Goal: Answer question/provide support: Share knowledge or assist other users

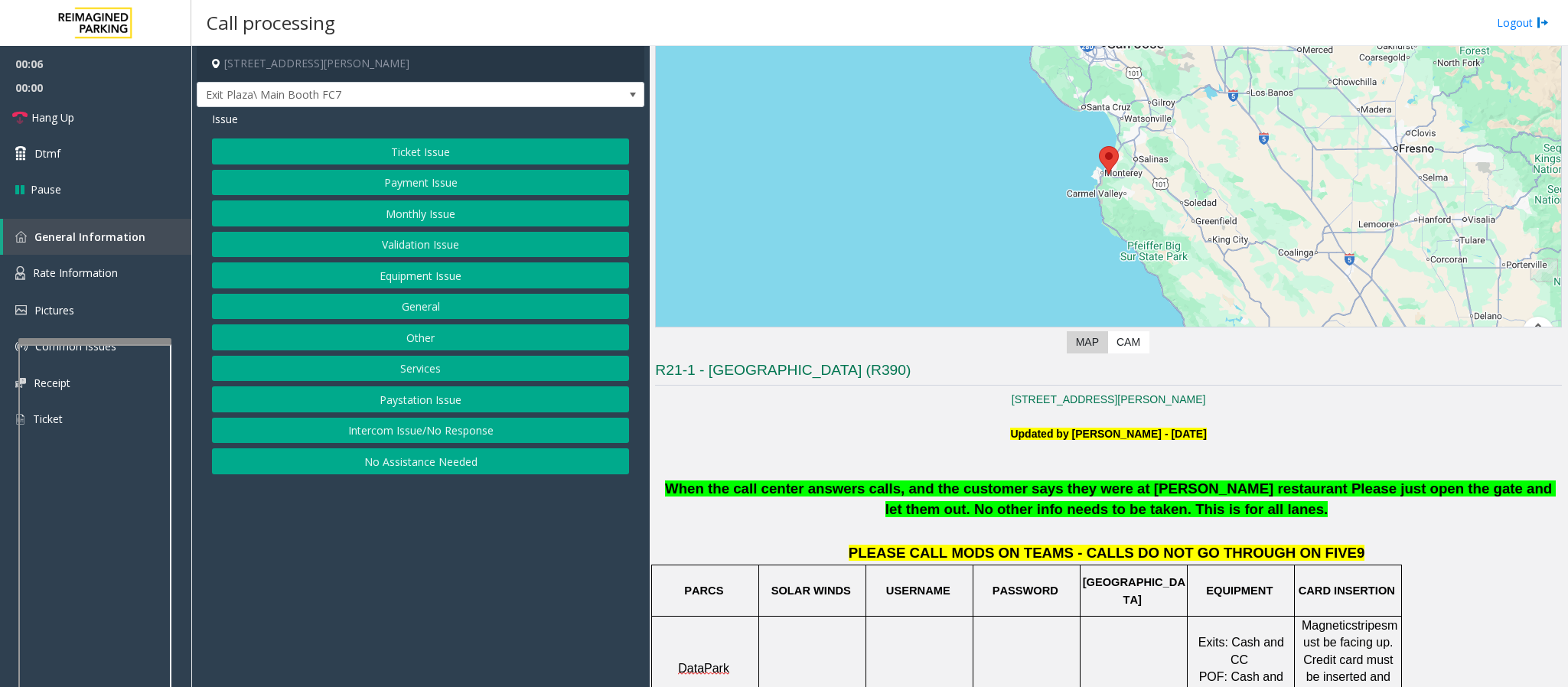
scroll to position [230, 0]
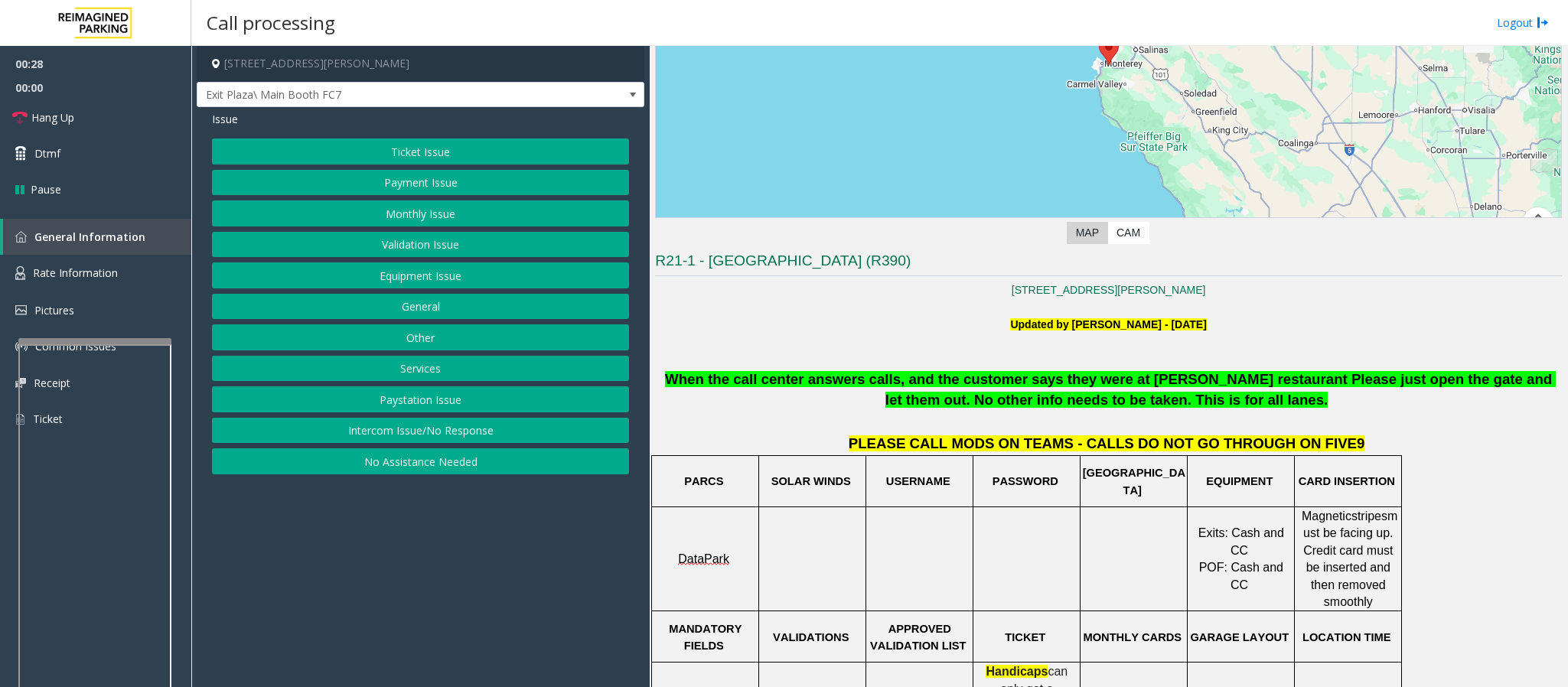
click at [425, 184] on button "Payment Issue" at bounding box center [420, 183] width 417 height 26
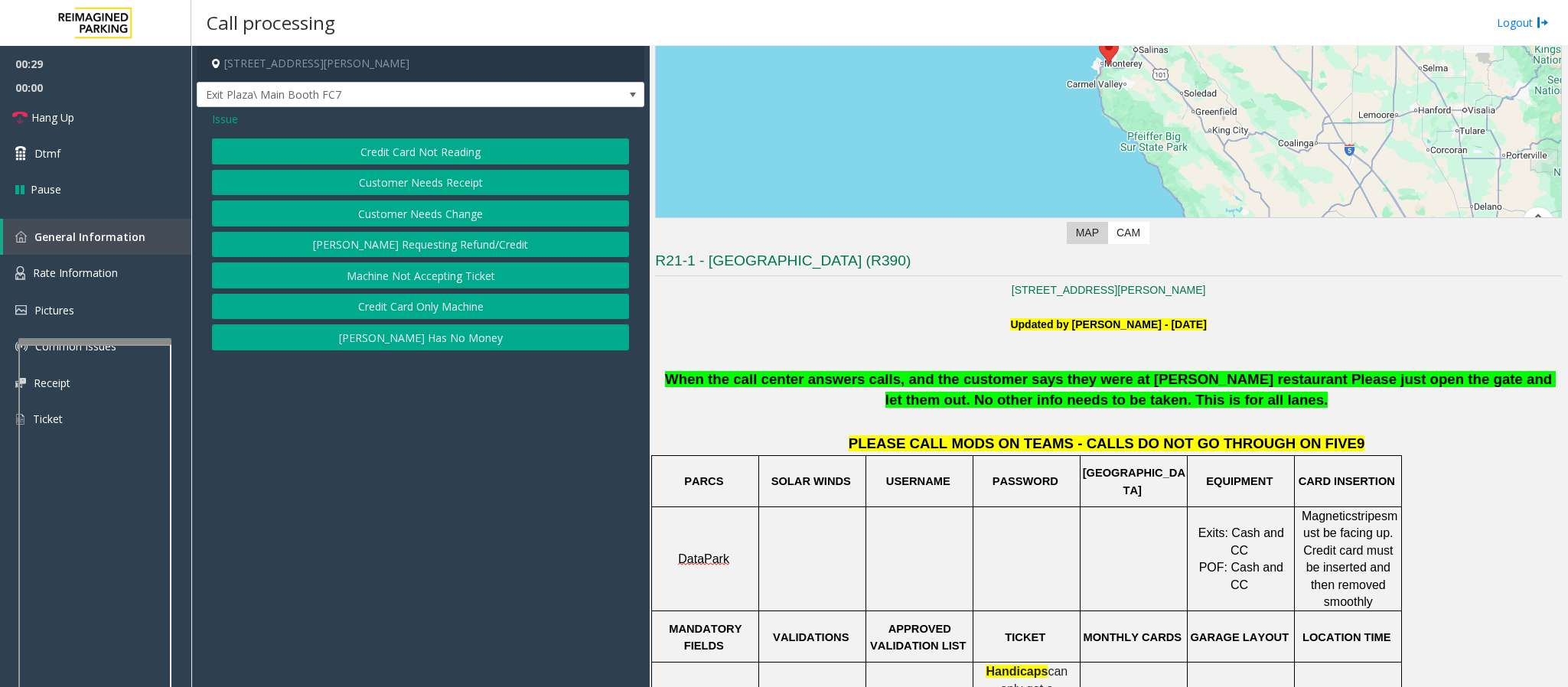
click at [431, 158] on button "Credit Card Not Reading" at bounding box center [420, 151] width 417 height 26
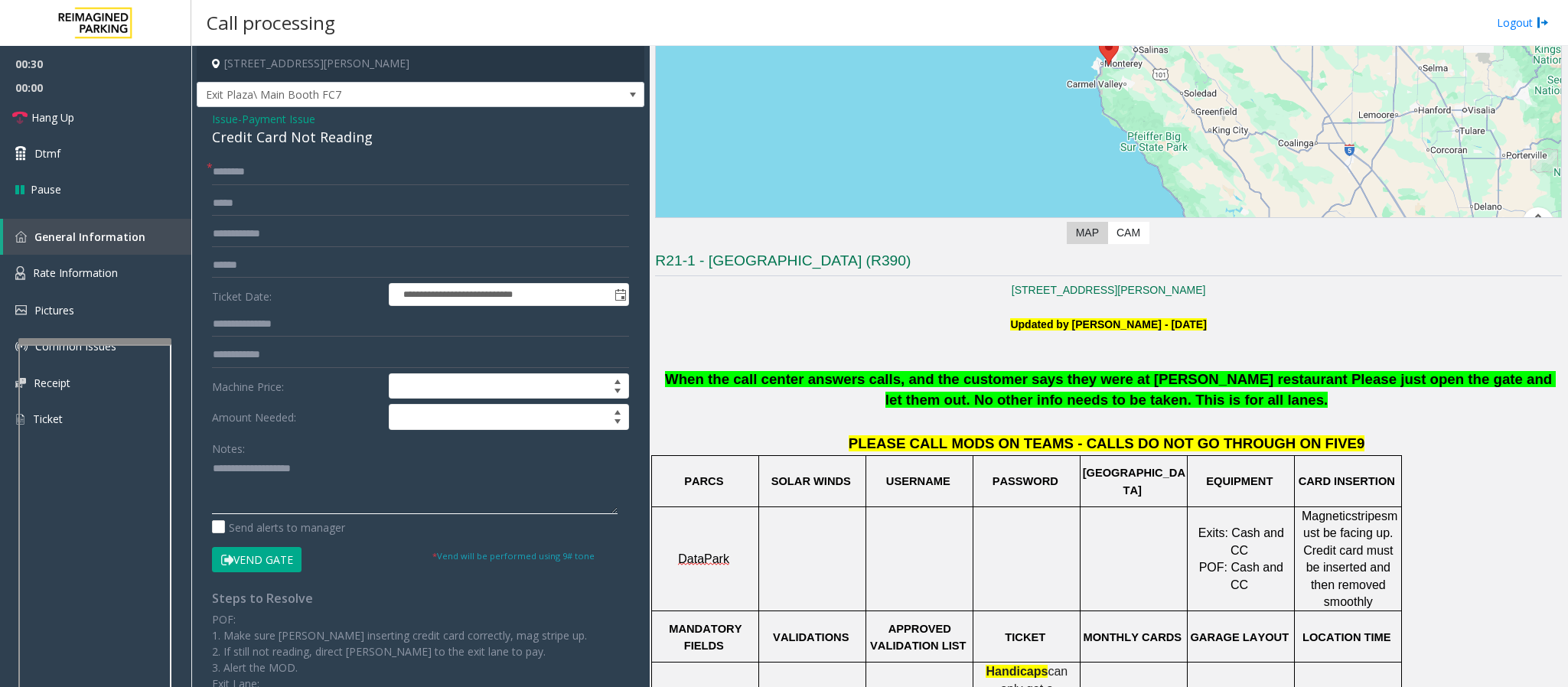
click at [317, 482] on textarea at bounding box center [414, 485] width 406 height 57
paste textarea "**********"
drag, startPoint x: 391, startPoint y: 145, endPoint x: 214, endPoint y: 132, distance: 177.5
click at [214, 132] on div "Credit Card Not Reading" at bounding box center [420, 137] width 417 height 20
type textarea "**********"
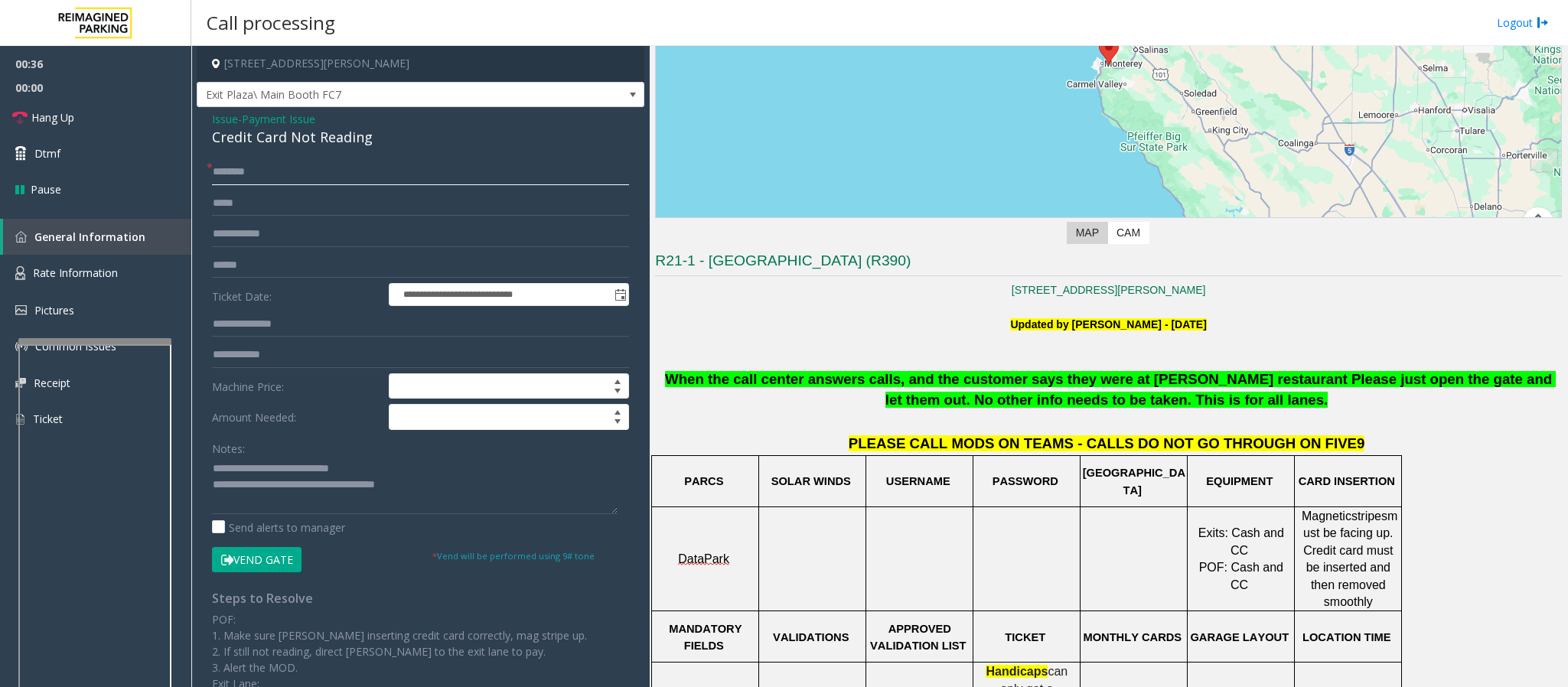
click at [221, 174] on input "text" at bounding box center [420, 172] width 417 height 26
type input "**"
drag, startPoint x: 480, startPoint y: 477, endPoint x: 276, endPoint y: 498, distance: 205.1
click at [276, 498] on textarea at bounding box center [414, 485] width 406 height 57
click at [277, 498] on textarea at bounding box center [414, 485] width 406 height 57
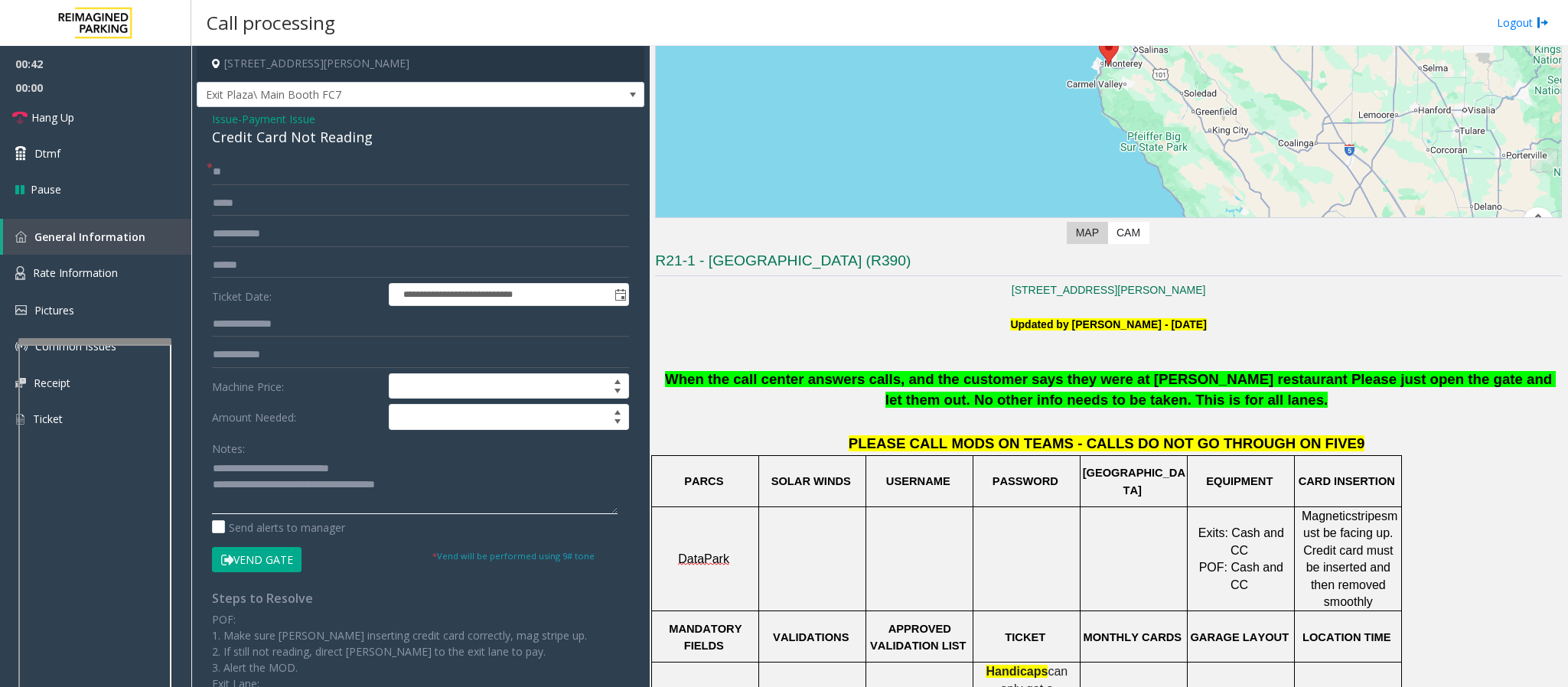
drag, startPoint x: 462, startPoint y: 501, endPoint x: 274, endPoint y: 498, distance: 188.0
click at [274, 498] on textarea at bounding box center [414, 485] width 406 height 57
type textarea "**********"
click at [60, 110] on span "Hang Up" at bounding box center [53, 117] width 43 height 16
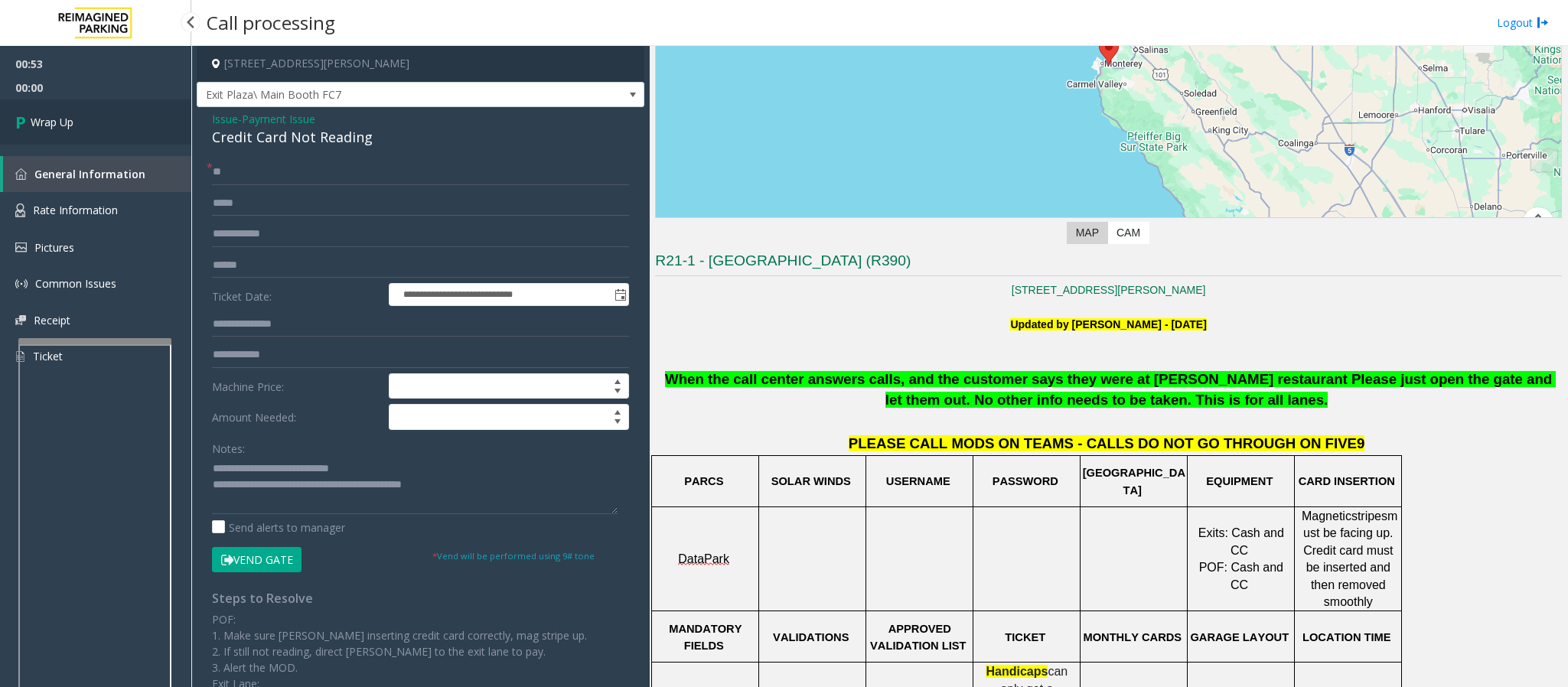
click at [60, 108] on link "Wrap Up" at bounding box center [95, 122] width 191 height 45
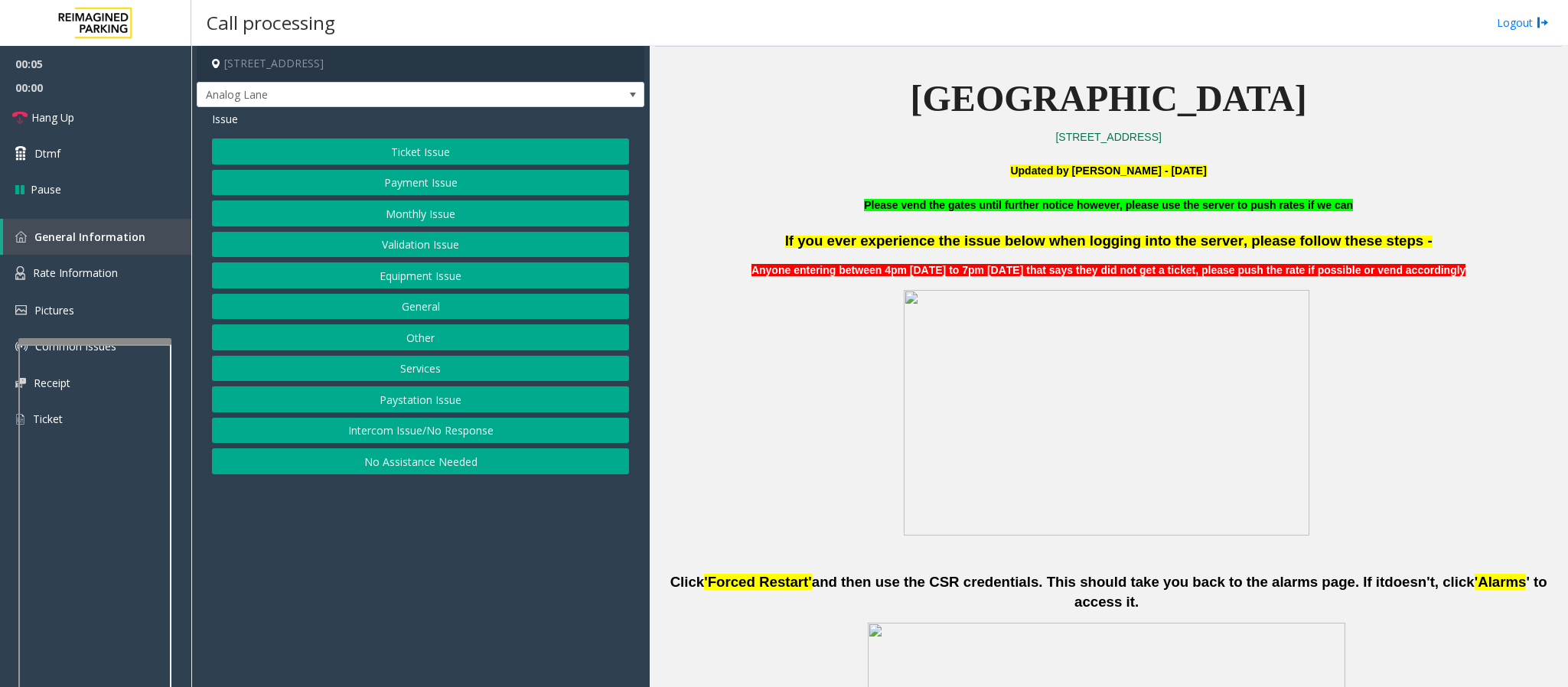
scroll to position [230, 0]
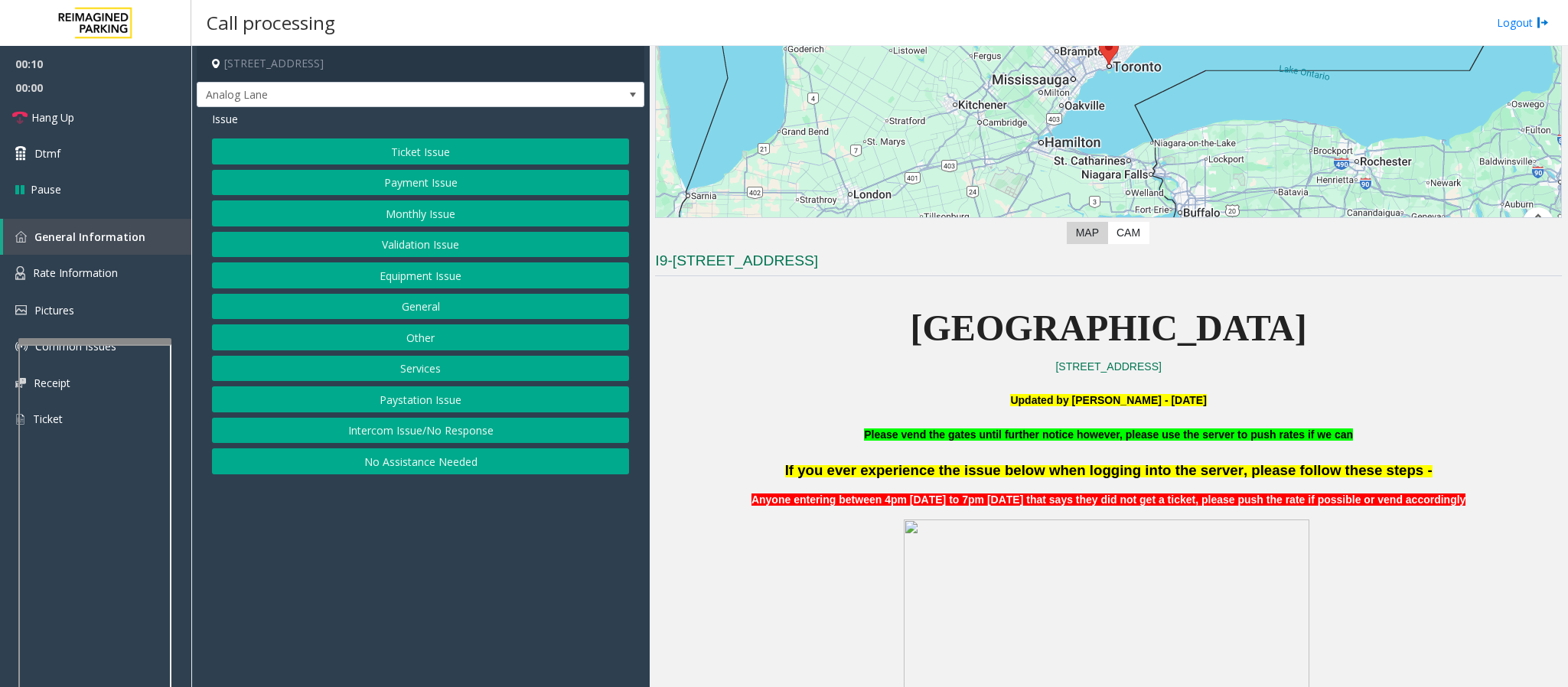
click at [397, 189] on button "Payment Issue" at bounding box center [420, 183] width 417 height 26
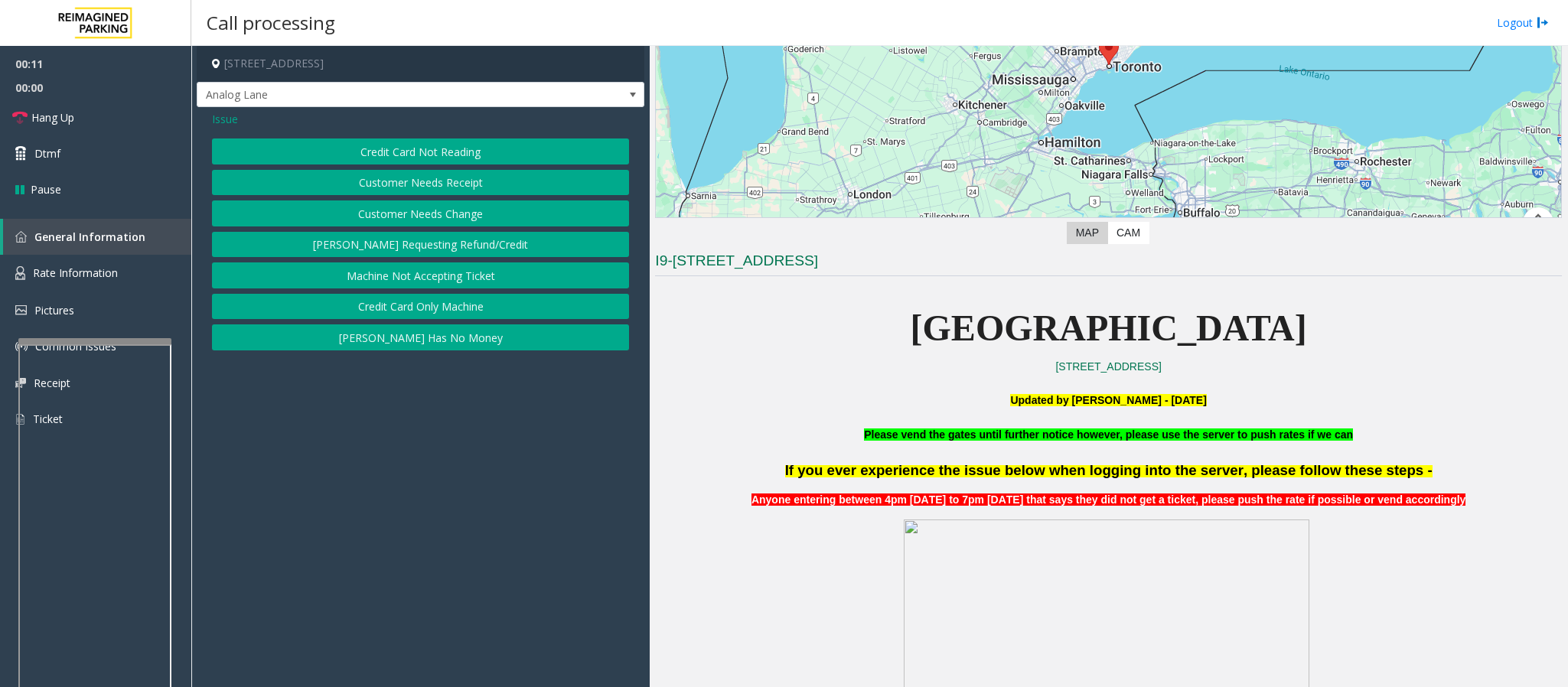
click at [408, 148] on button "Credit Card Not Reading" at bounding box center [420, 151] width 417 height 26
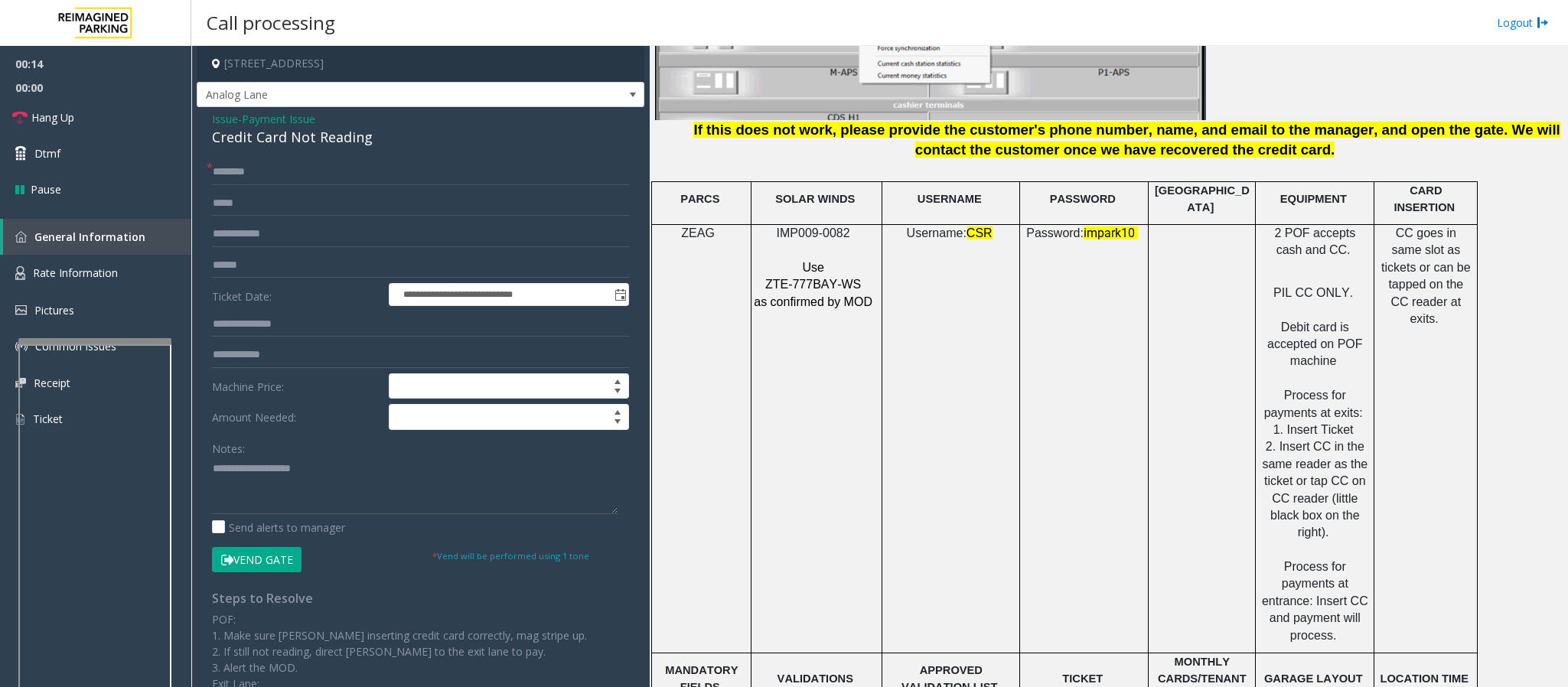
scroll to position [2064, 0]
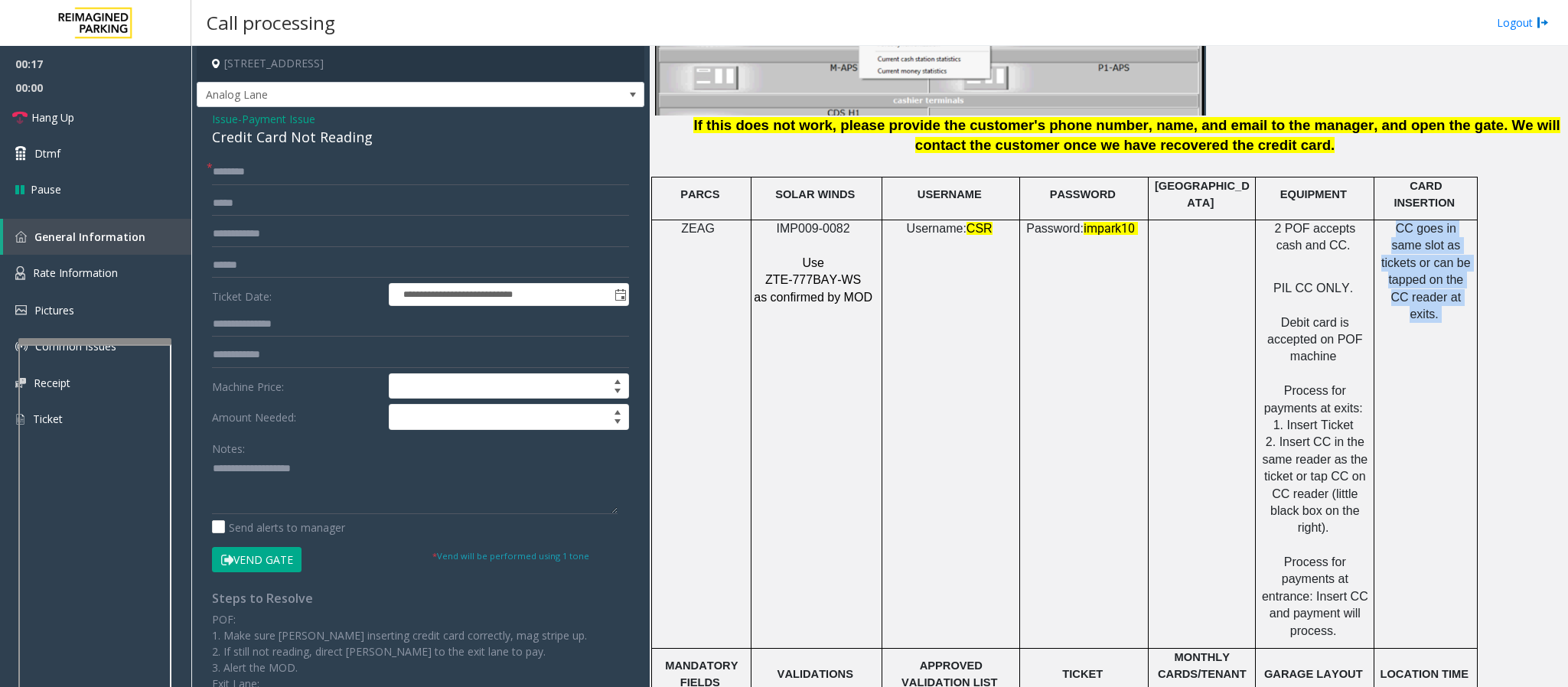
drag, startPoint x: 1384, startPoint y: 202, endPoint x: 1449, endPoint y: 282, distance: 103.1
click at [1449, 282] on td "CC goes in same slot as tickets or can be tapped on the CC reader at exits." at bounding box center [1425, 434] width 103 height 429
click at [361, 477] on textarea at bounding box center [414, 485] width 406 height 57
paste textarea "**********"
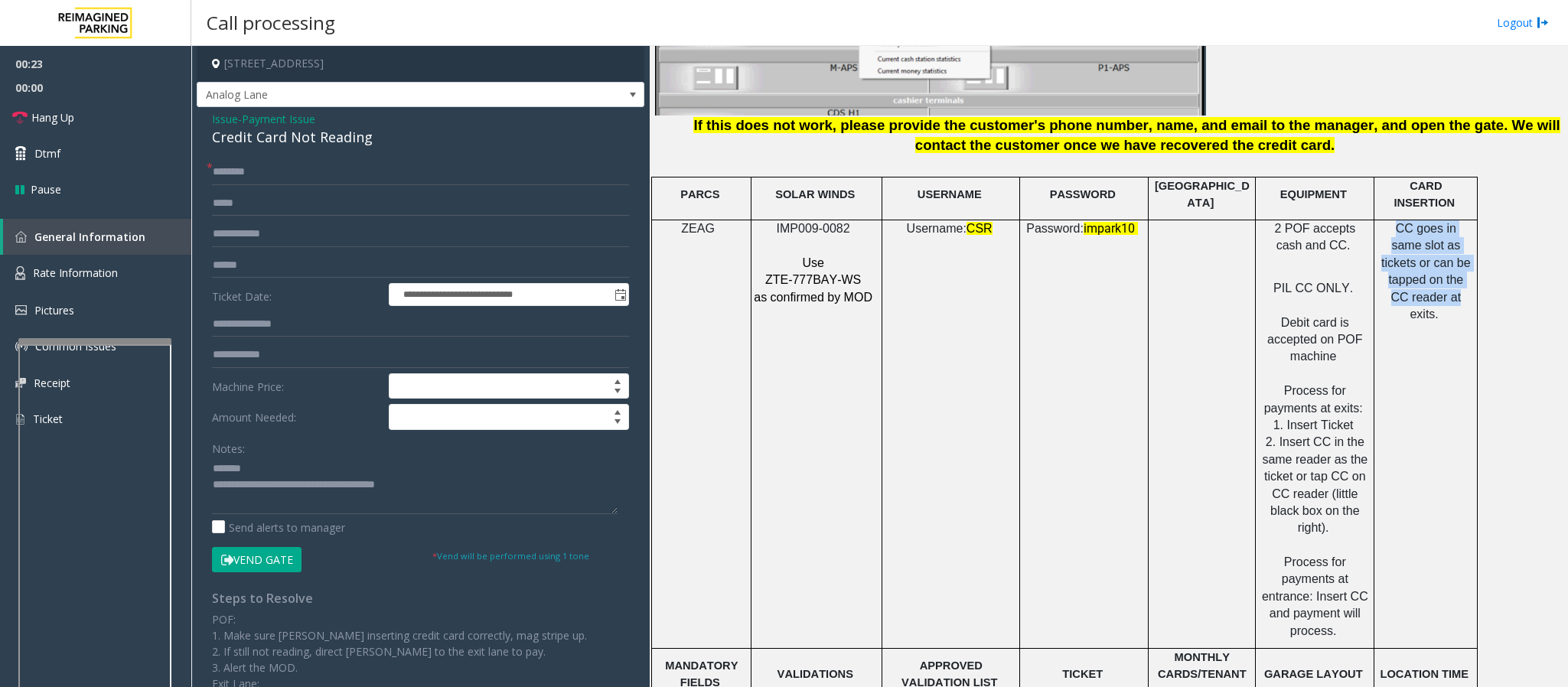
drag, startPoint x: 1384, startPoint y: 197, endPoint x: 1470, endPoint y: 257, distance: 104.9
click at [1470, 257] on p "CC goes in same slot as tickets or can be tapped on the CC reader at exits." at bounding box center [1425, 271] width 92 height 103
click at [1463, 277] on td "CC goes in same slot as tickets or can be tapped on the CC reader at exits." at bounding box center [1425, 434] width 103 height 429
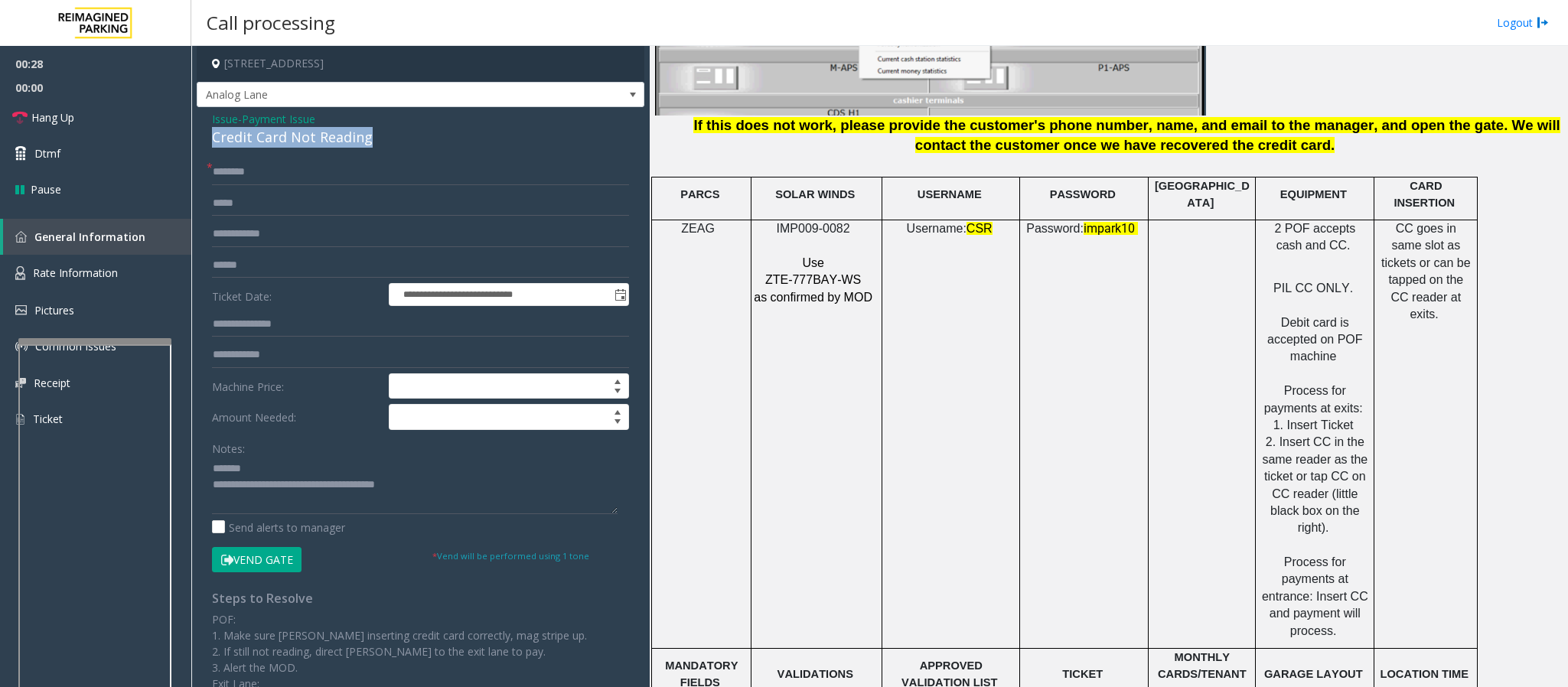
drag, startPoint x: 389, startPoint y: 148, endPoint x: 212, endPoint y: 142, distance: 177.1
click at [212, 142] on div "Credit Card Not Reading" at bounding box center [420, 137] width 417 height 20
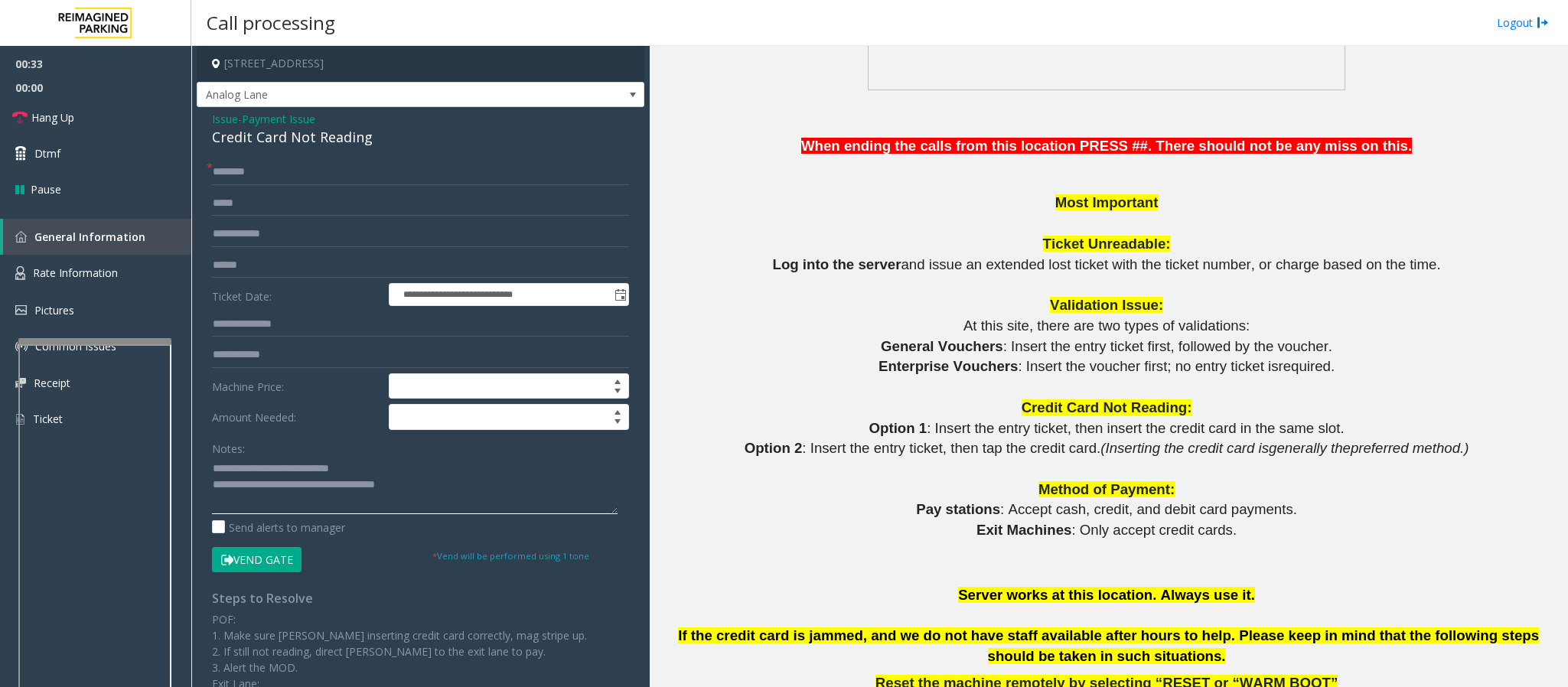
scroll to position [1147, 0]
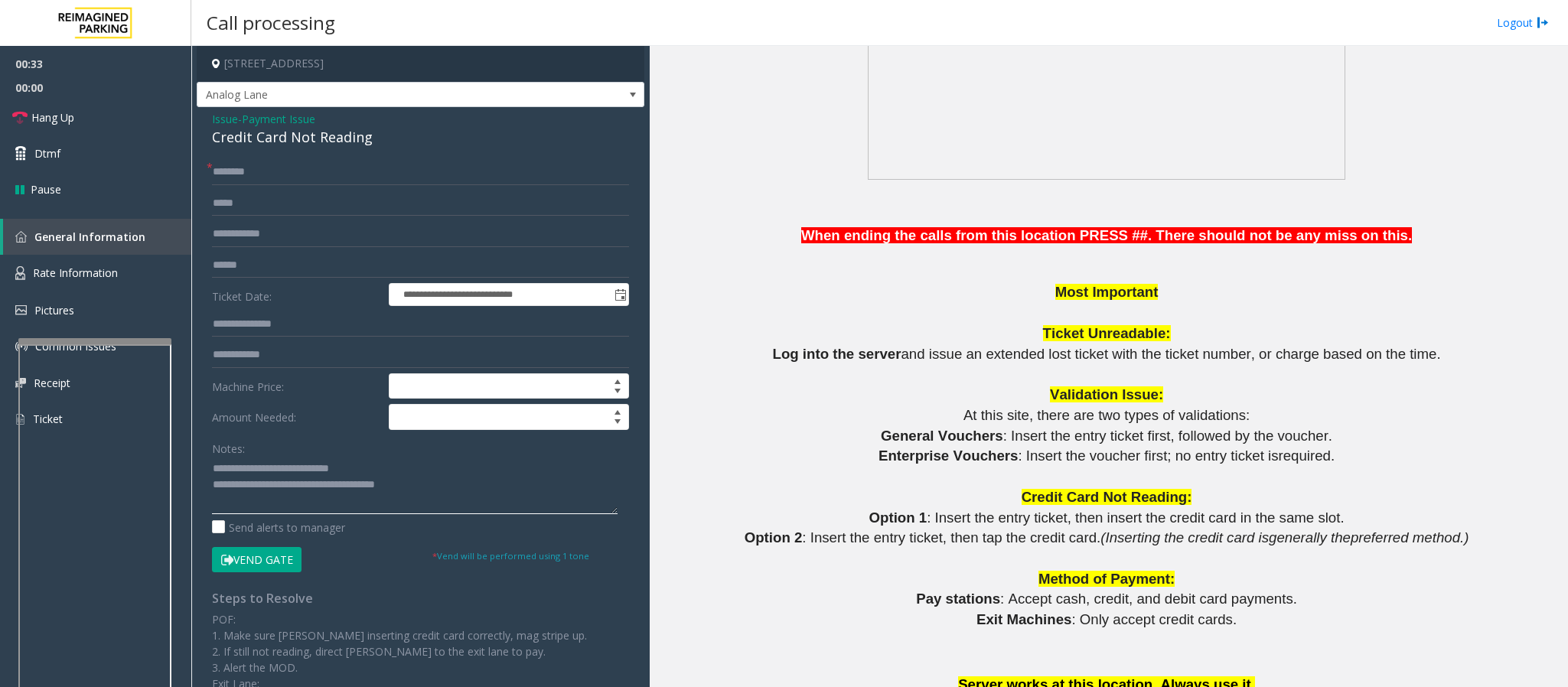
type textarea "**********"
click at [231, 168] on input "text" at bounding box center [420, 172] width 417 height 26
click at [257, 264] on input "text" at bounding box center [420, 265] width 417 height 26
click at [237, 171] on input "text" at bounding box center [420, 172] width 417 height 26
click at [231, 260] on input "text" at bounding box center [420, 265] width 417 height 26
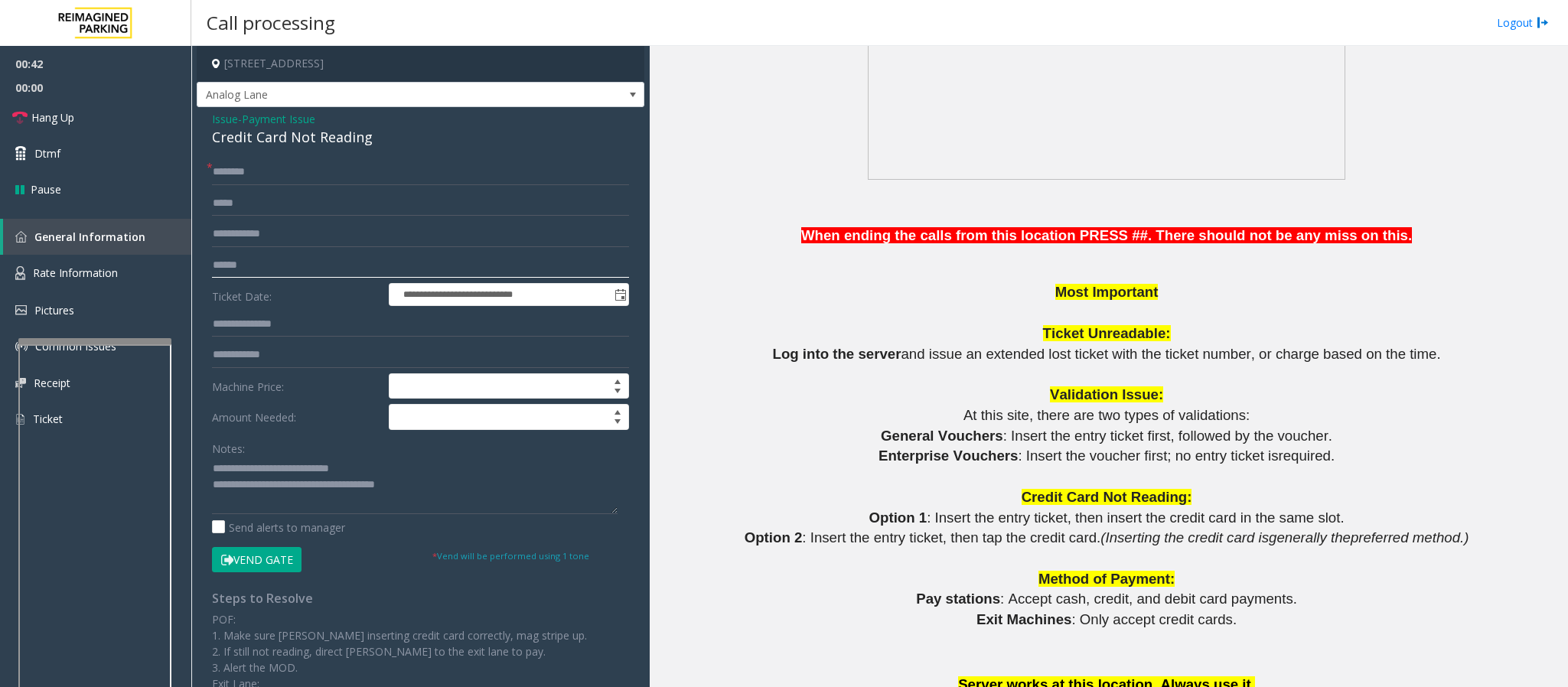
click at [242, 264] on input "text" at bounding box center [420, 265] width 417 height 26
drag, startPoint x: 237, startPoint y: 264, endPoint x: 273, endPoint y: 264, distance: 36.0
click at [273, 264] on input "********" at bounding box center [420, 265] width 417 height 26
type input "********"
click at [237, 172] on input "text" at bounding box center [420, 172] width 417 height 26
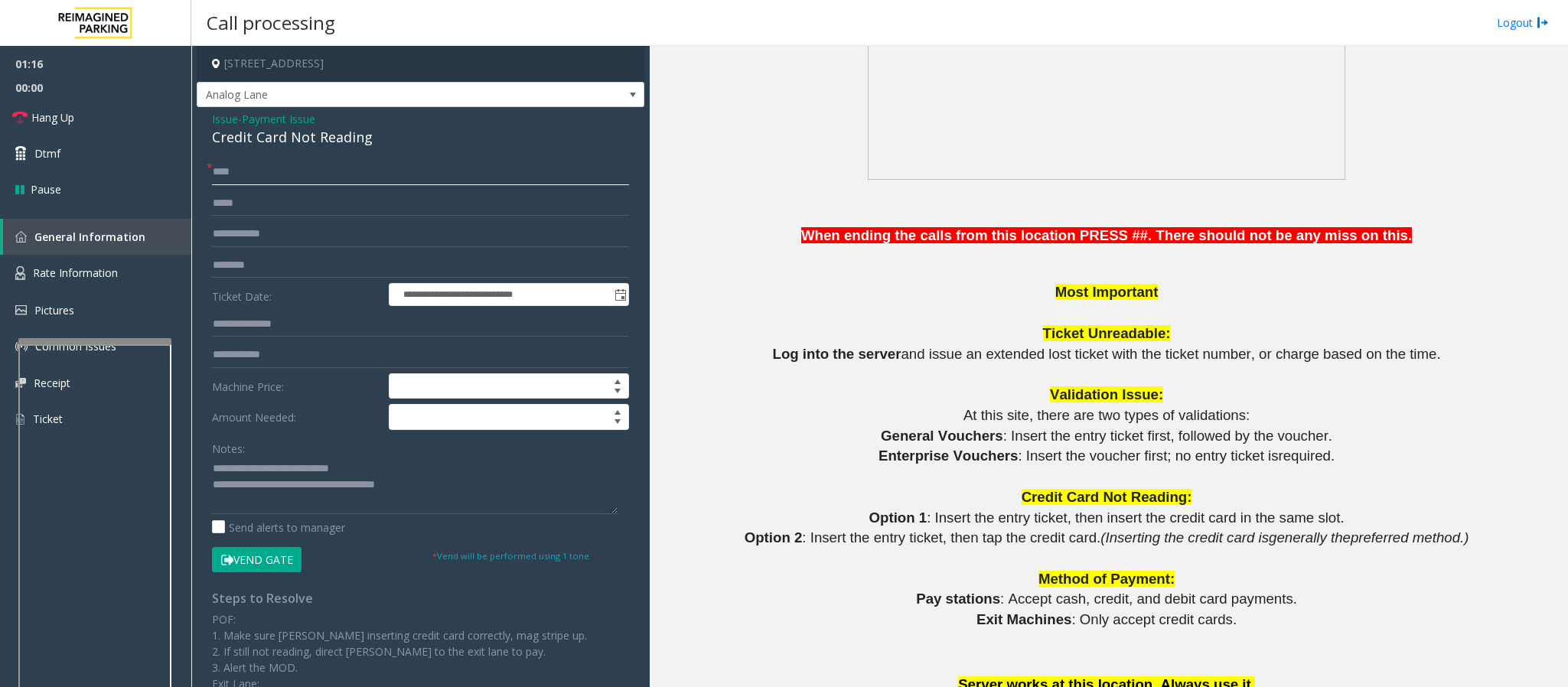
type input "****"
click at [267, 558] on button "Vend Gate" at bounding box center [256, 559] width 89 height 26
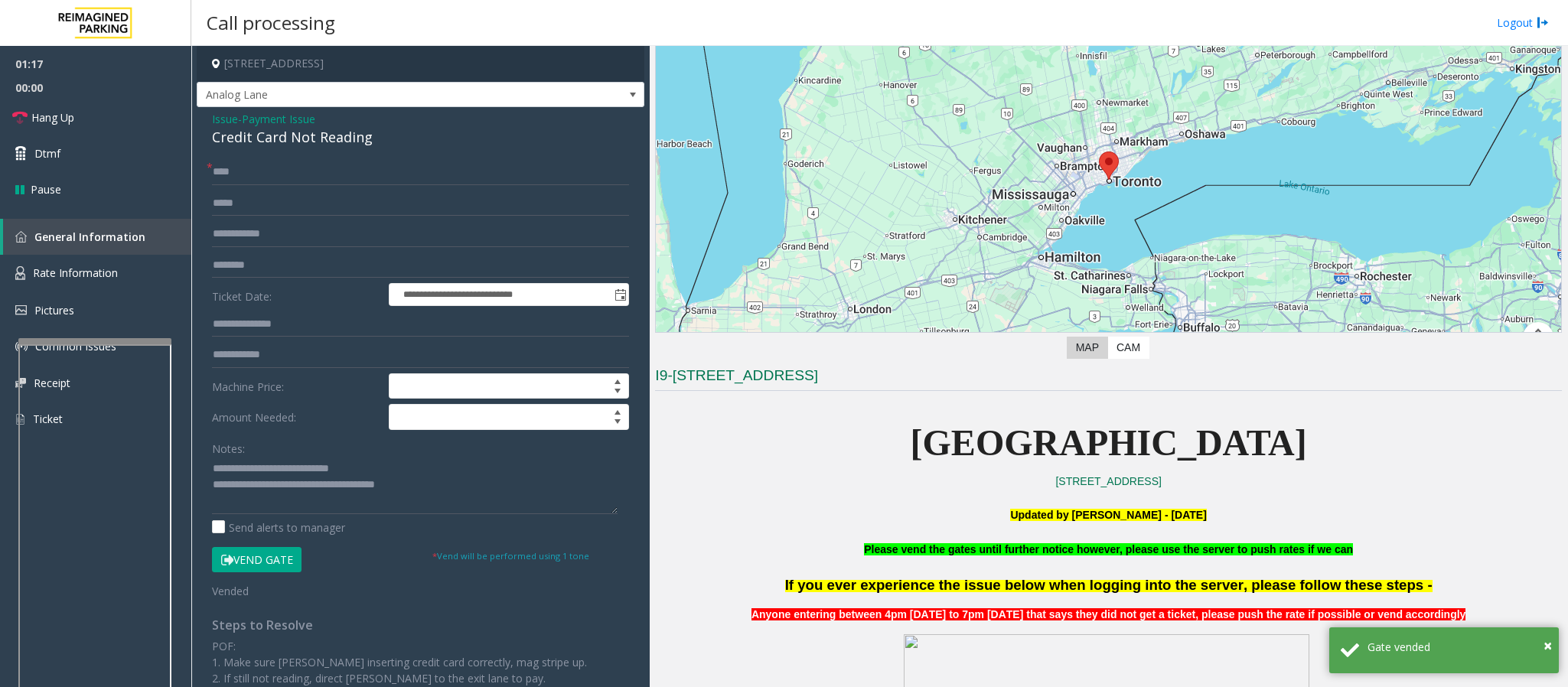
scroll to position [0, 0]
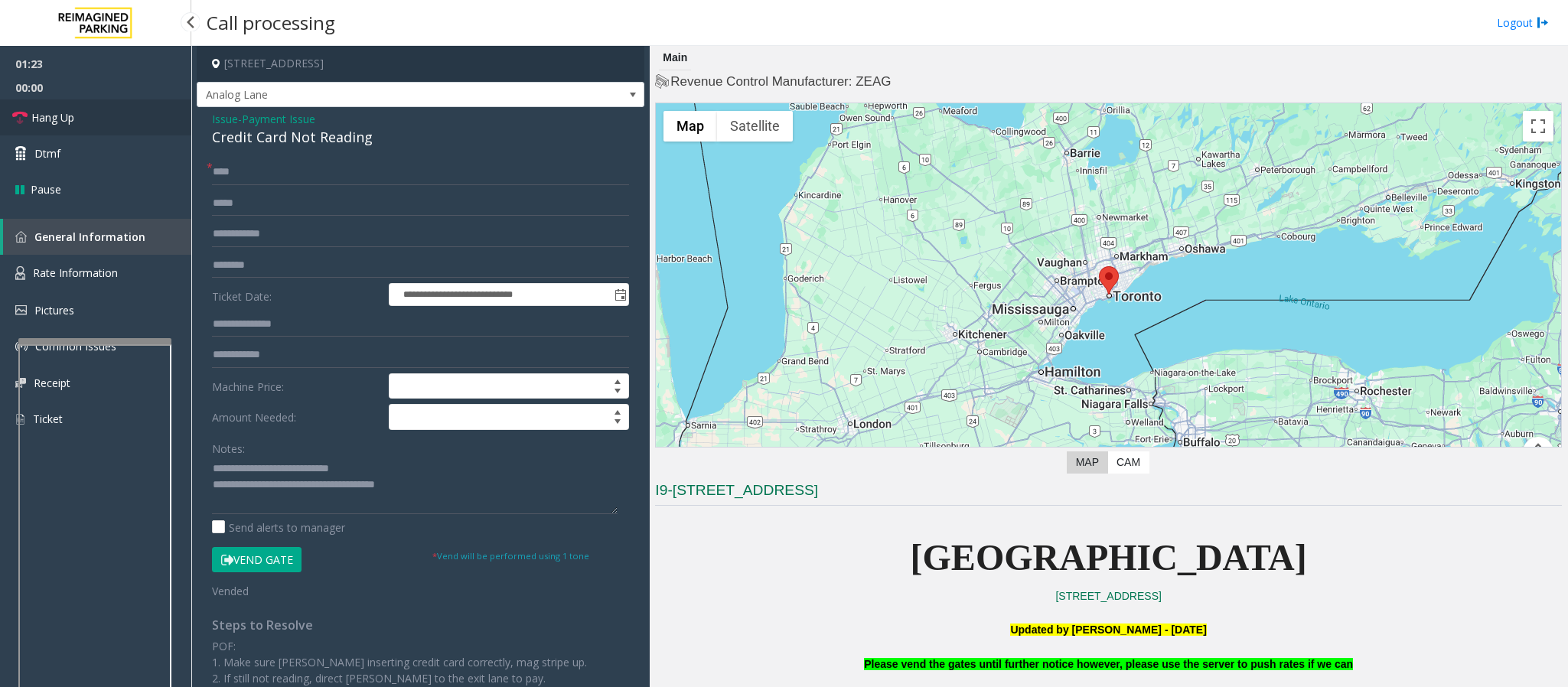
click at [74, 117] on span "Hang Up" at bounding box center [53, 117] width 43 height 16
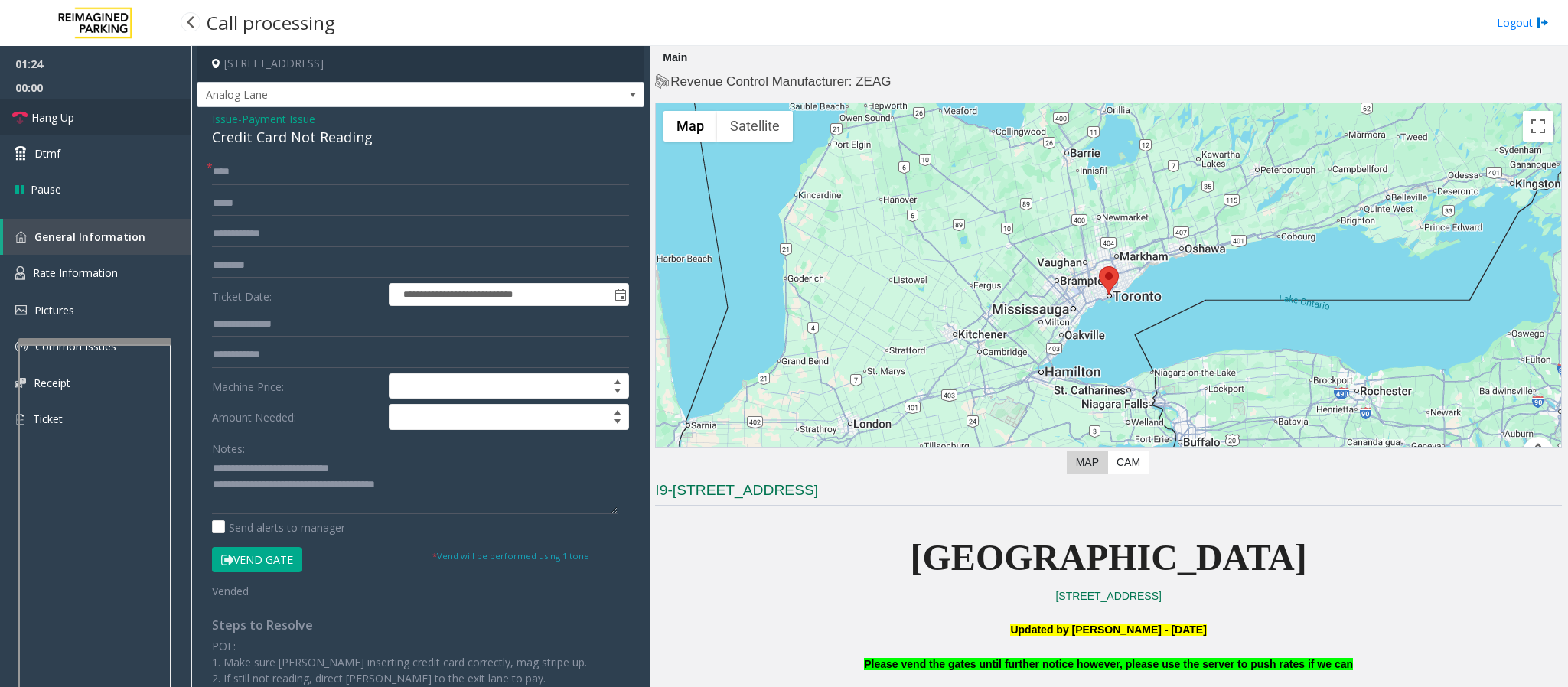
click at [74, 117] on span "Hang Up" at bounding box center [53, 117] width 43 height 16
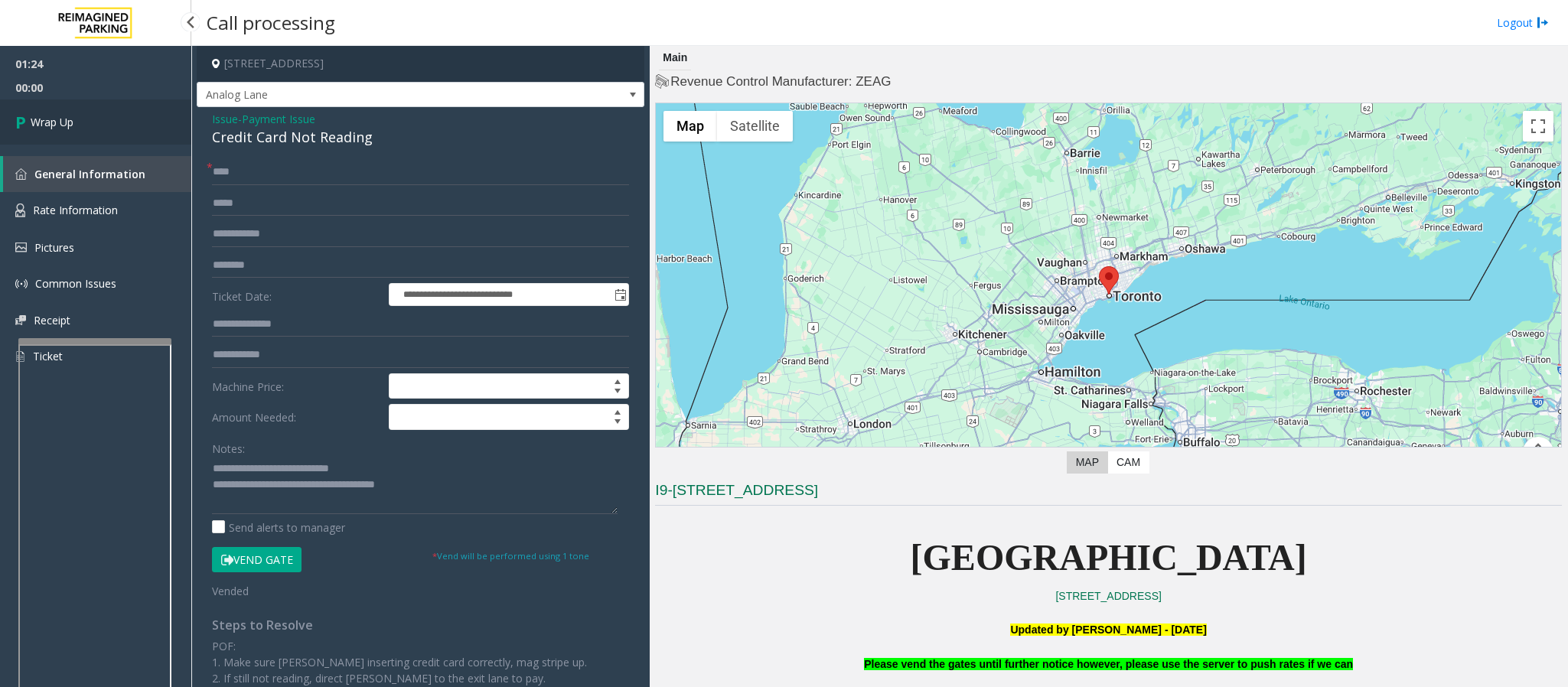
click at [42, 122] on span "Wrap Up" at bounding box center [52, 122] width 43 height 16
